Goal: Transaction & Acquisition: Obtain resource

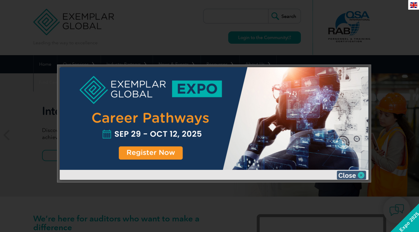
click at [356, 176] on img at bounding box center [350, 175] width 29 height 9
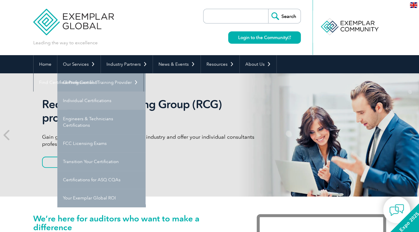
click at [101, 105] on link "Individual Certifications" at bounding box center [101, 101] width 88 height 18
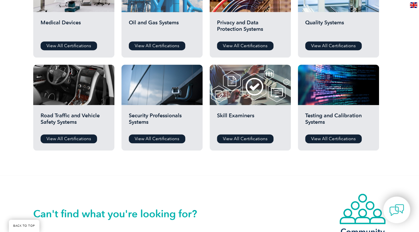
scroll to position [323, 0]
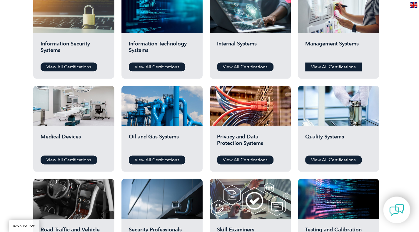
click at [332, 68] on link "View All Certifications" at bounding box center [333, 67] width 56 height 9
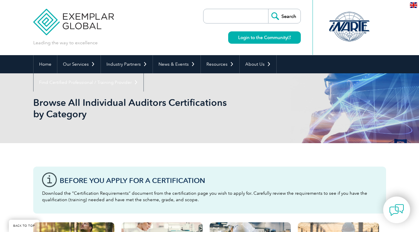
scroll to position [323, 0]
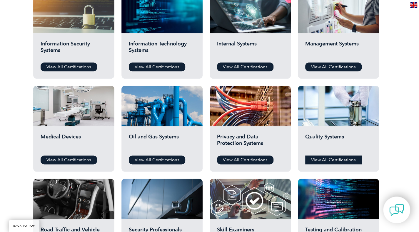
click at [344, 158] on link "View All Certifications" at bounding box center [333, 160] width 56 height 9
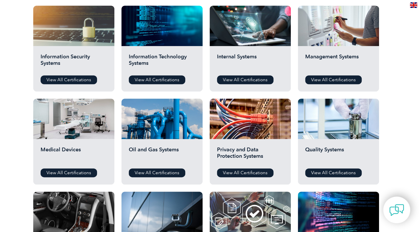
scroll to position [29, 0]
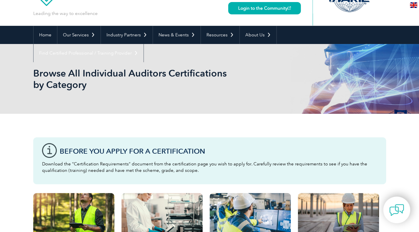
click at [234, 162] on p "Download the “Certification Requirements” document from the certification page …" at bounding box center [209, 167] width 335 height 13
drag, startPoint x: 103, startPoint y: 171, endPoint x: 206, endPoint y: 172, distance: 103.4
click at [206, 172] on p "Download the “Certification Requirements” document from the certification page …" at bounding box center [209, 167] width 335 height 13
click at [207, 172] on p "Download the “Certification Requirements” document from the certification page …" at bounding box center [209, 167] width 335 height 13
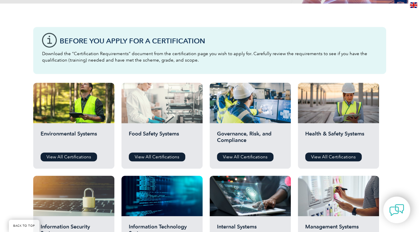
scroll to position [145, 0]
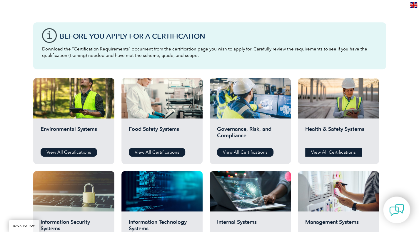
click at [336, 151] on link "View All Certifications" at bounding box center [333, 152] width 56 height 9
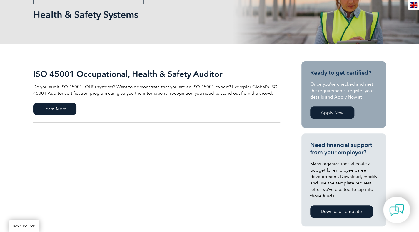
scroll to position [88, 0]
click at [61, 106] on span "Learn More" at bounding box center [54, 109] width 43 height 12
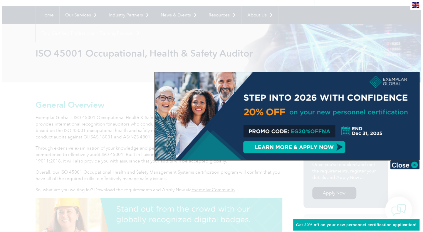
scroll to position [59, 0]
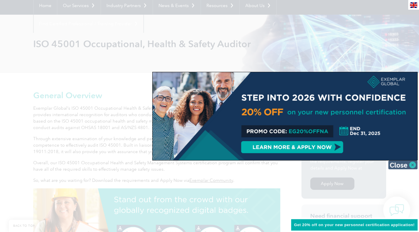
click at [413, 166] on img at bounding box center [402, 165] width 29 height 9
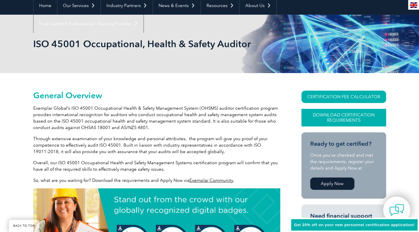
click at [339, 118] on link "Download Certification Requirements" at bounding box center [343, 118] width 85 height 18
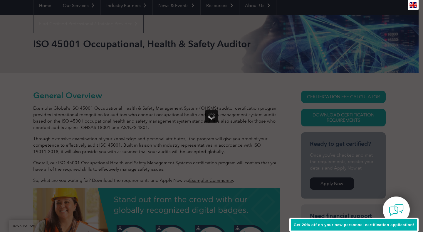
scroll to position [0, 0]
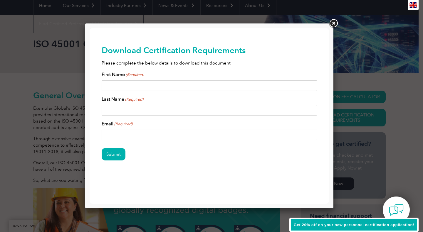
click at [156, 85] on input "First Name (Required)" at bounding box center [210, 85] width 216 height 11
type input "n"
type input "[PERSON_NAME]"
click at [139, 108] on input "[PERSON_NAME]" at bounding box center [210, 110] width 216 height 11
type input "[PERSON_NAME]"
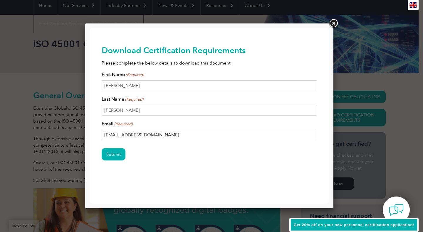
type input "[EMAIL_ADDRESS][DOMAIN_NAME]"
click at [102, 148] on input "Submit" at bounding box center [114, 154] width 24 height 12
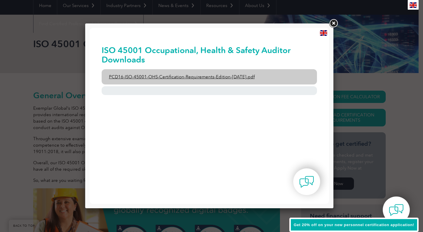
click at [220, 77] on link "PCD16-ISO-45001-OHS-Certification-Requirements-Edition-[DATE].pdf" at bounding box center [210, 76] width 216 height 15
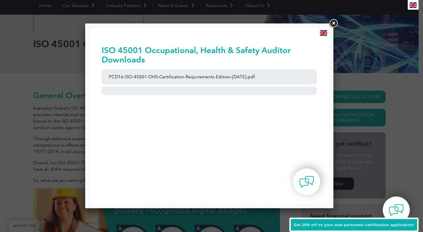
click at [325, 33] on img at bounding box center [323, 33] width 7 height 6
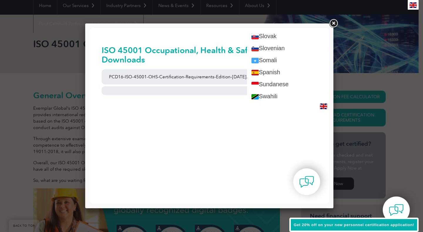
scroll to position [999, 0]
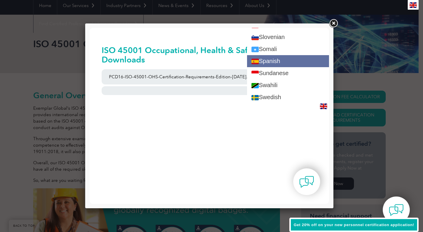
click at [293, 58] on link "Spanish" at bounding box center [288, 61] width 82 height 12
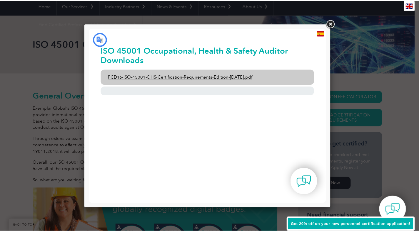
scroll to position [0, 0]
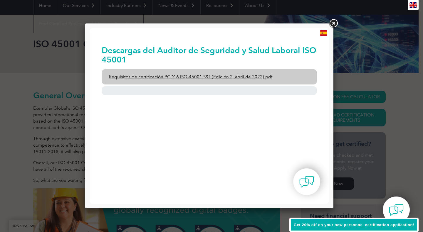
click at [168, 76] on font "Requisitos de certificación PCD16 ISO-45001 SST (Edición 2, abril de 2022).pdf" at bounding box center [190, 76] width 163 height 5
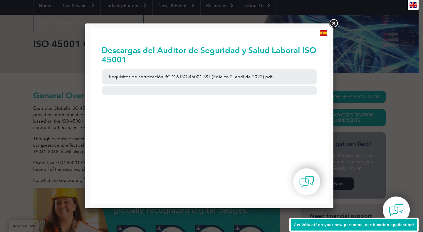
click at [332, 25] on link at bounding box center [333, 23] width 11 height 11
